Goal: Register for event/course

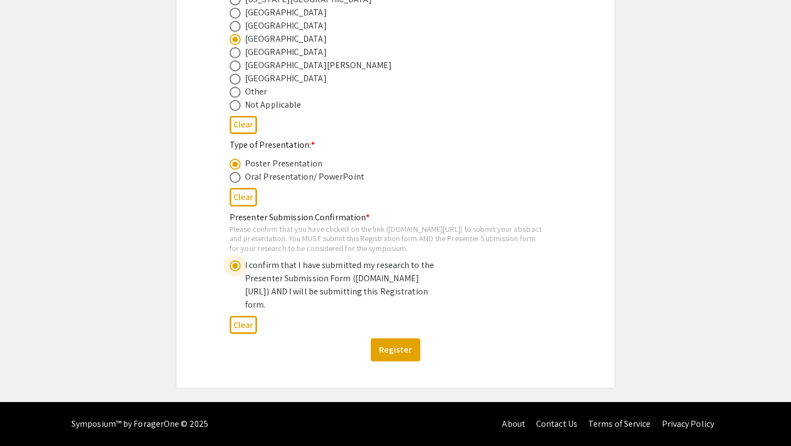
scroll to position [581, 0]
click at [400, 343] on button "Register" at bounding box center [395, 349] width 49 height 23
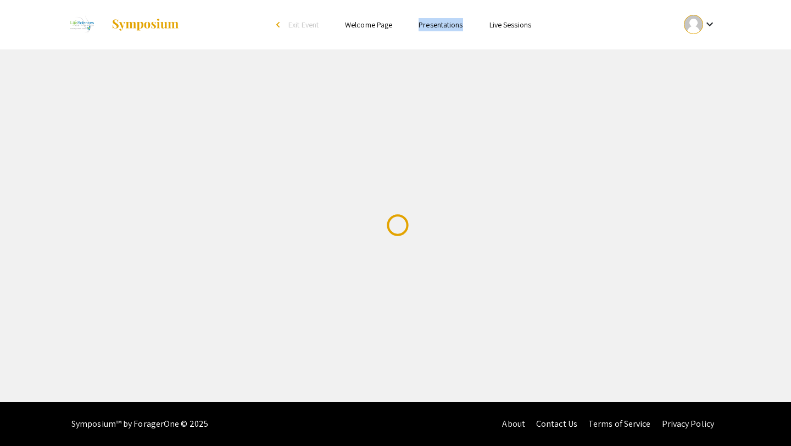
scroll to position [0, 0]
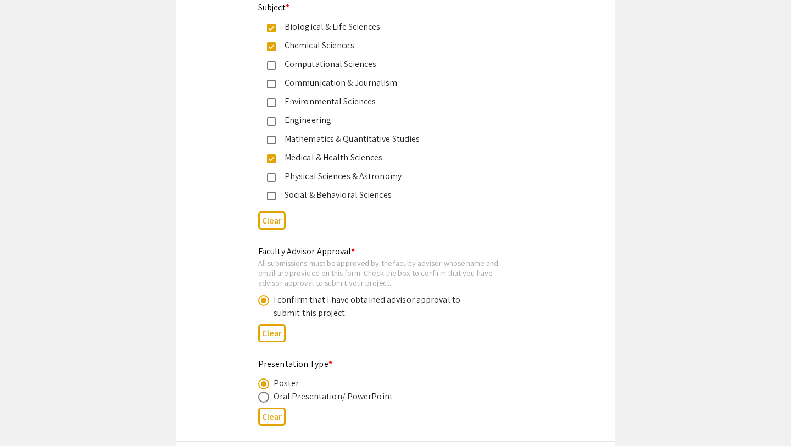
scroll to position [1182, 0]
